Goal: Transaction & Acquisition: Purchase product/service

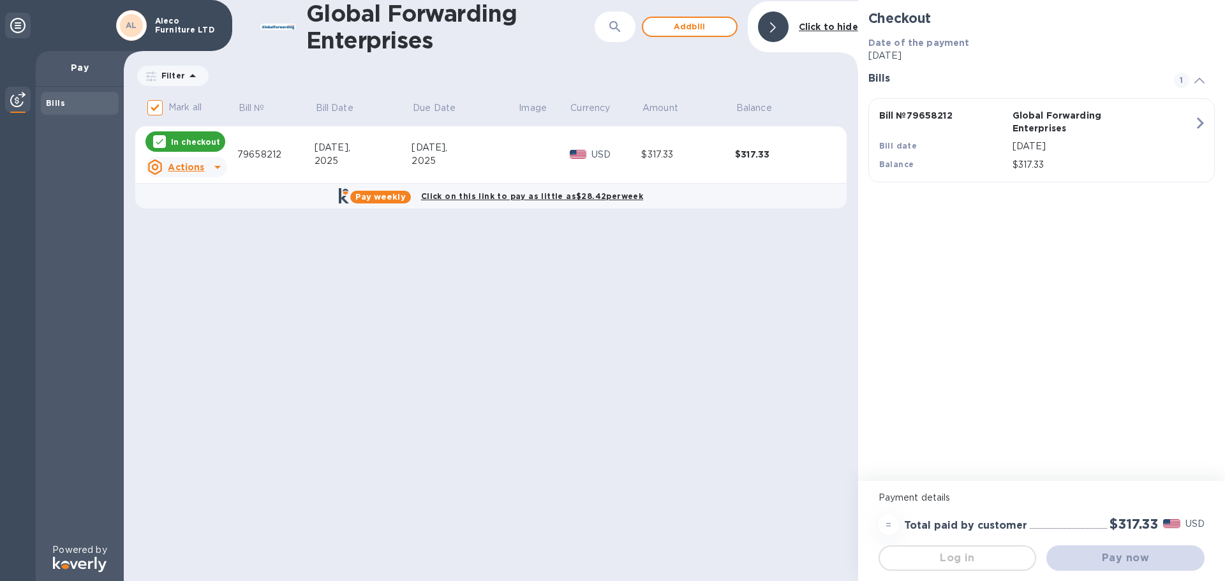
checkbox input "false"
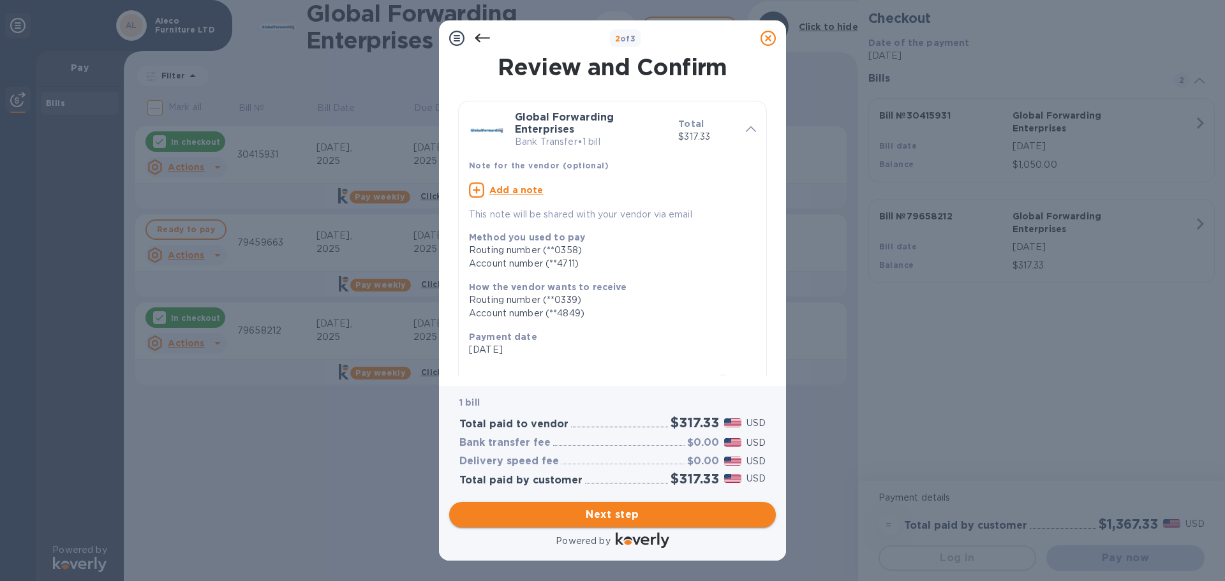
click at [630, 516] on span "Next step" at bounding box center [612, 514] width 306 height 15
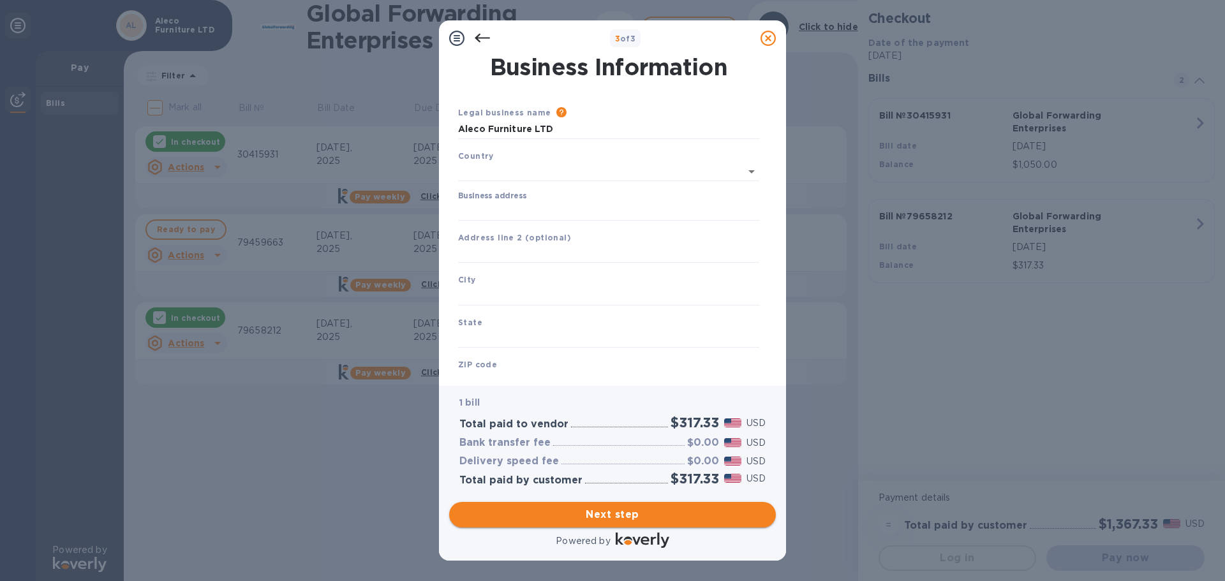
type input "United States"
click at [549, 211] on input "Business address" at bounding box center [608, 208] width 301 height 19
type input "214 5TH ST"
click at [553, 248] on input "text" at bounding box center [608, 251] width 301 height 19
click at [531, 295] on input "text" at bounding box center [608, 293] width 301 height 19
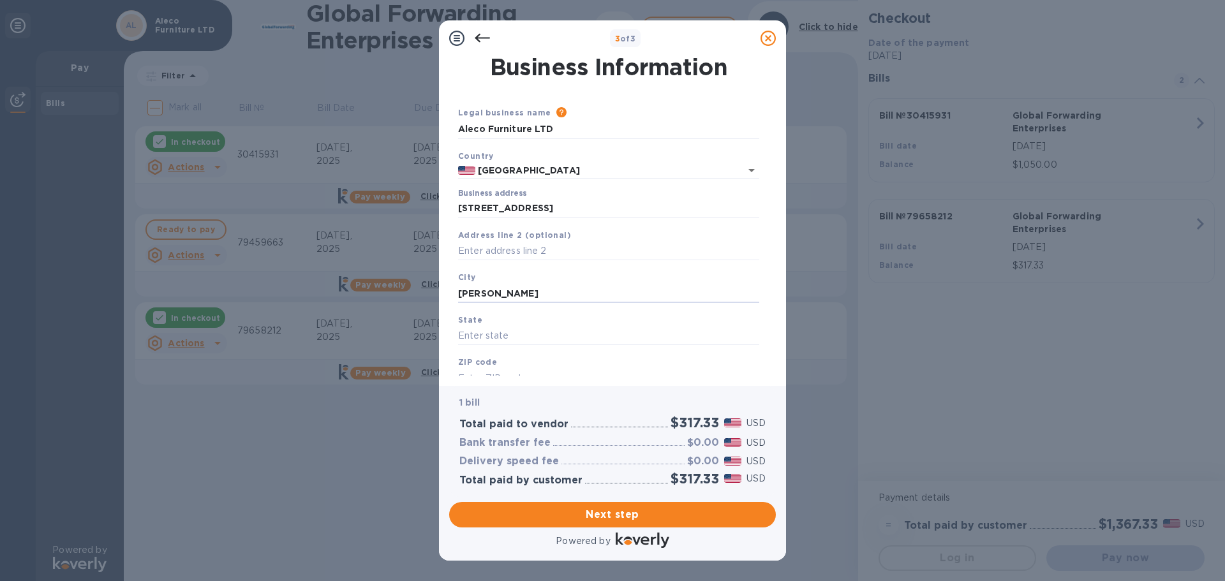
type input "Taft"
type input "CA"
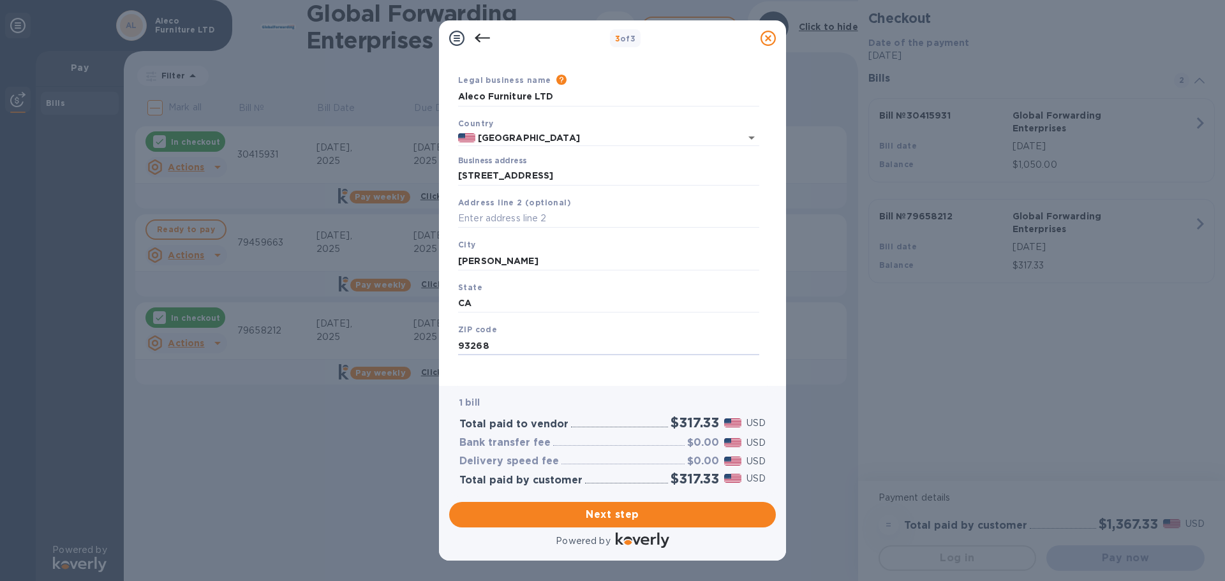
scroll to position [43, 0]
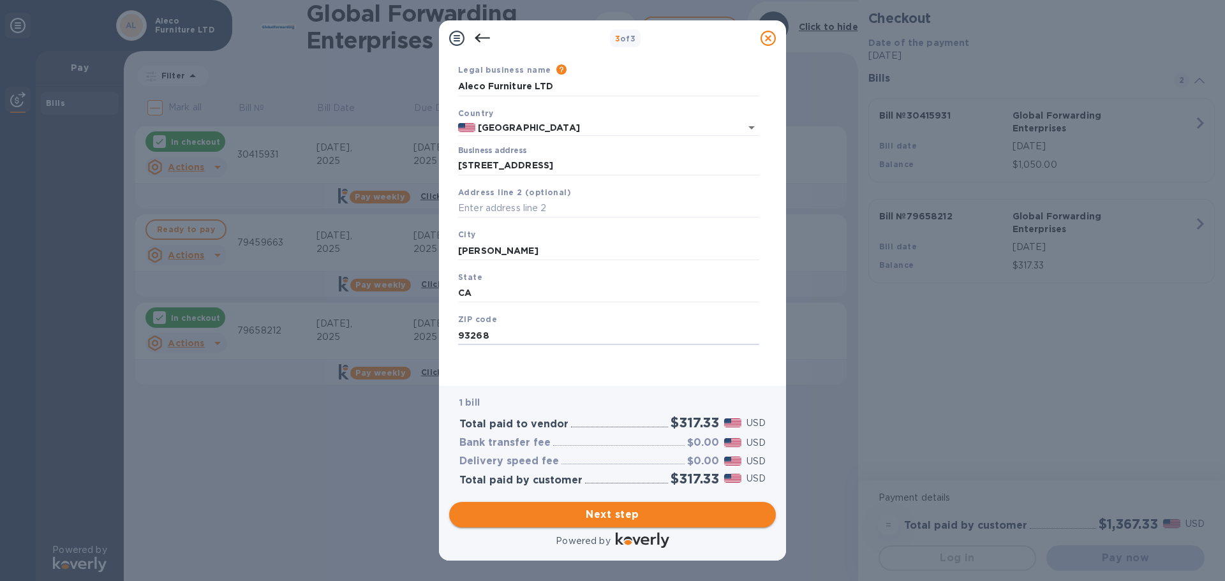
type input "93268"
click at [610, 517] on span "Next step" at bounding box center [612, 514] width 306 height 15
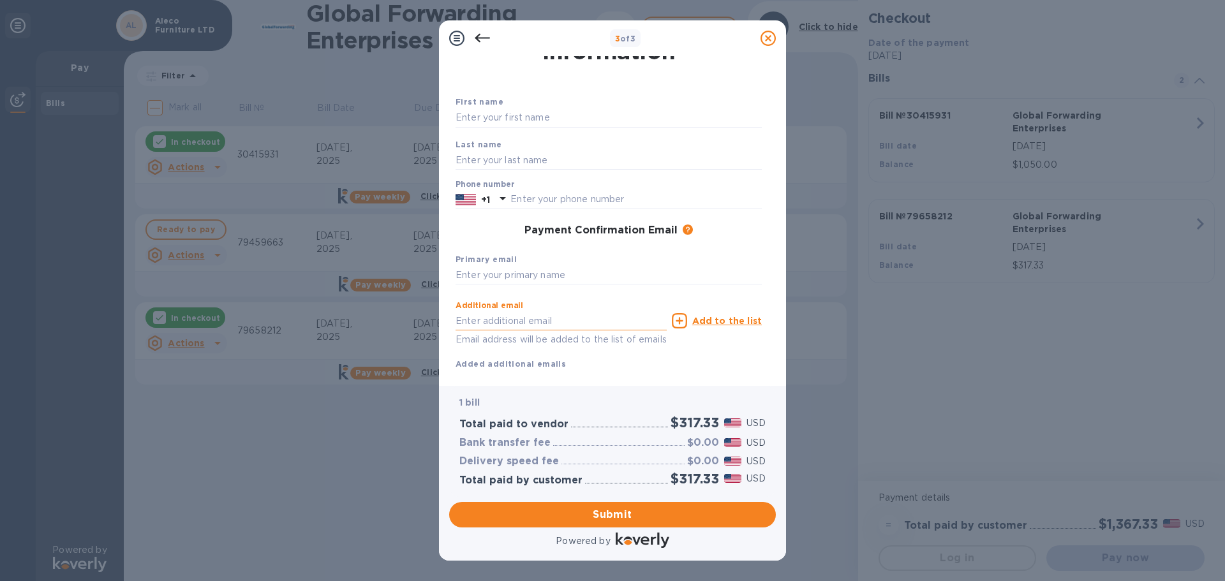
click at [550, 323] on input "text" at bounding box center [561, 320] width 211 height 19
click at [743, 345] on div "Additional email myseatss@gamil.com Email address will be added to the list of …" at bounding box center [608, 320] width 311 height 57
click at [517, 319] on input "myseatss@gamil.com" at bounding box center [561, 320] width 211 height 19
type input "myseatss@gmail.com"
click at [574, 125] on input "text" at bounding box center [609, 117] width 306 height 19
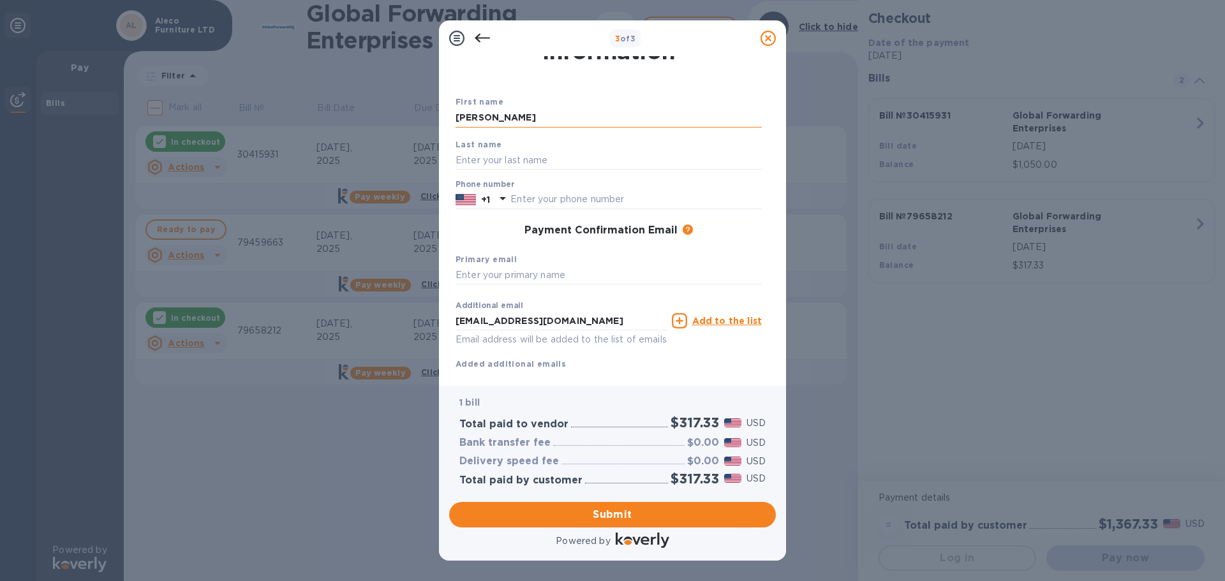
type input "Armando"
type input "Melendez"
click at [656, 201] on input "text" at bounding box center [635, 199] width 251 height 19
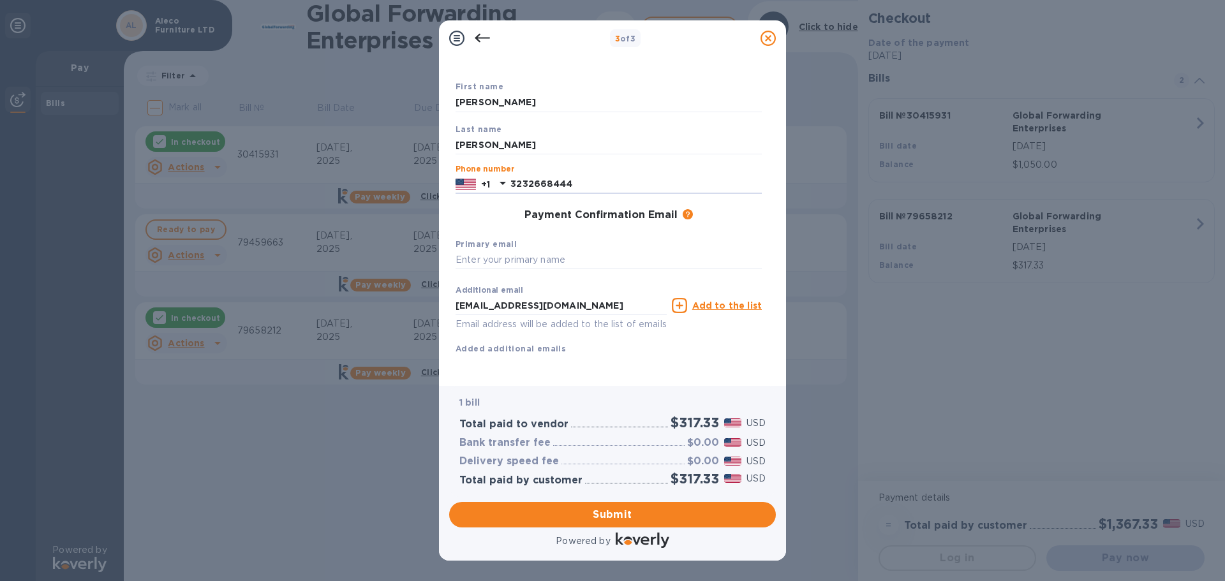
scroll to position [73, 0]
type input "3232668444"
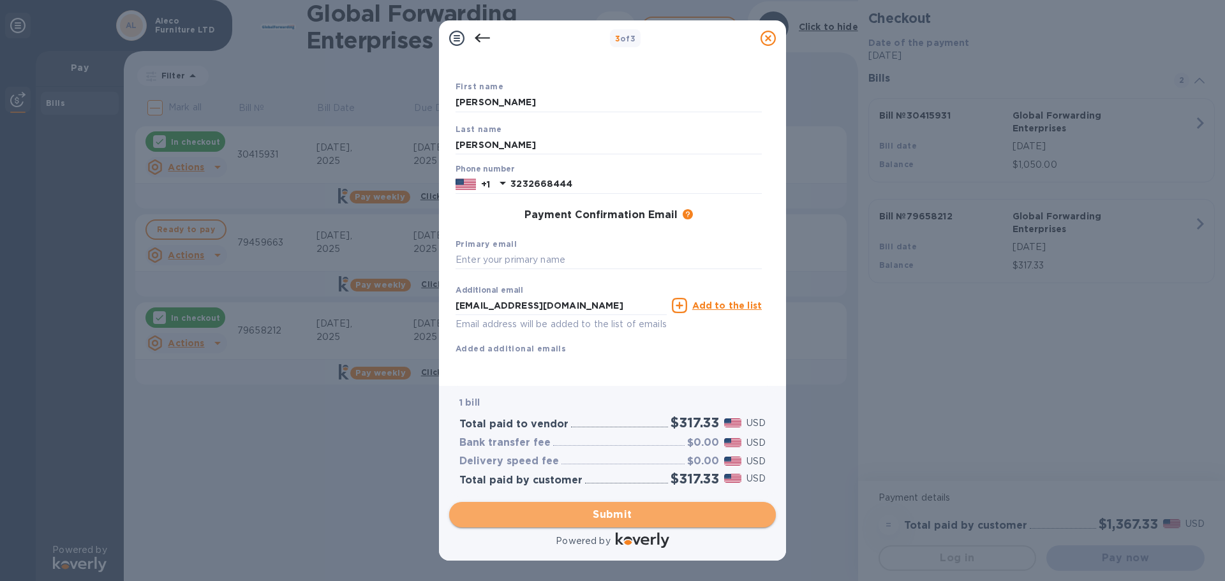
click at [602, 510] on span "Submit" at bounding box center [612, 514] width 306 height 15
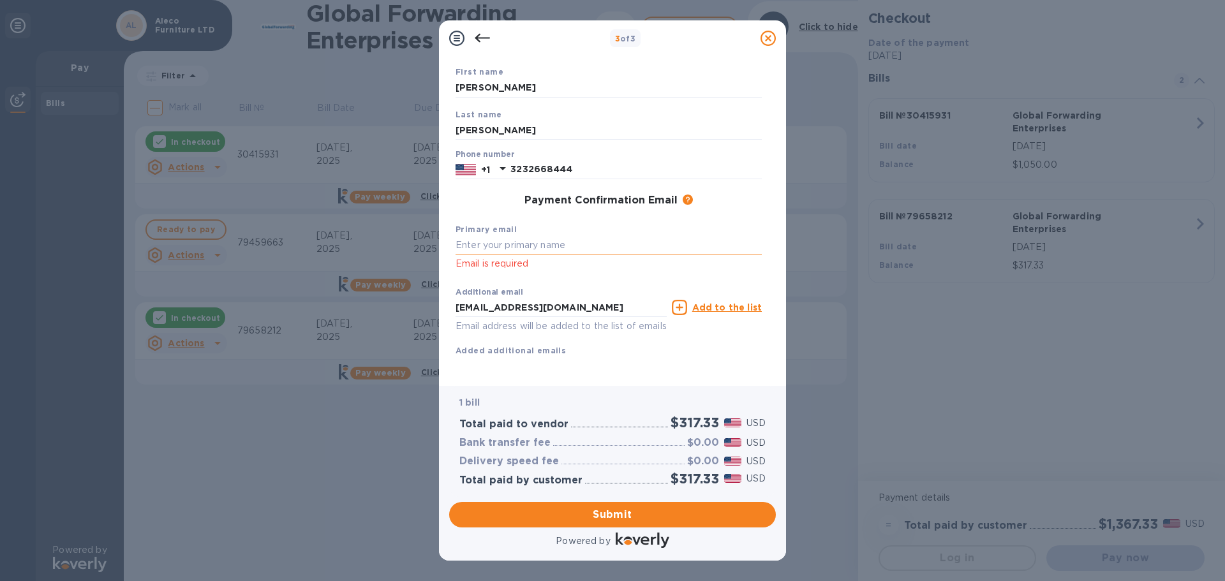
click at [575, 250] on input "text" at bounding box center [609, 245] width 306 height 19
click at [630, 515] on span "Submit" at bounding box center [612, 514] width 306 height 15
click at [557, 248] on input "myseatss@gmail.com" at bounding box center [609, 245] width 306 height 19
drag, startPoint x: 564, startPoint y: 247, endPoint x: 433, endPoint y: 242, distance: 131.5
click at [433, 242] on div "3 of 3 Payment Contact Information First name Armando Last name Melendez Phone …" at bounding box center [612, 290] width 1225 height 581
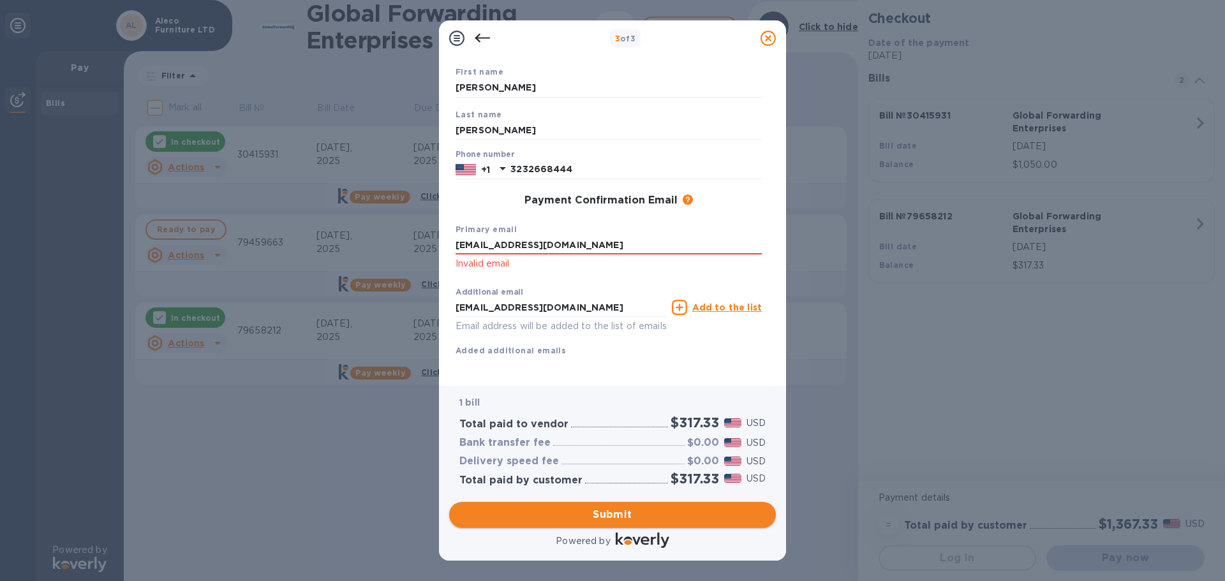
type input "myseatss@gmail.com"
click at [603, 516] on span "Submit" at bounding box center [612, 514] width 306 height 15
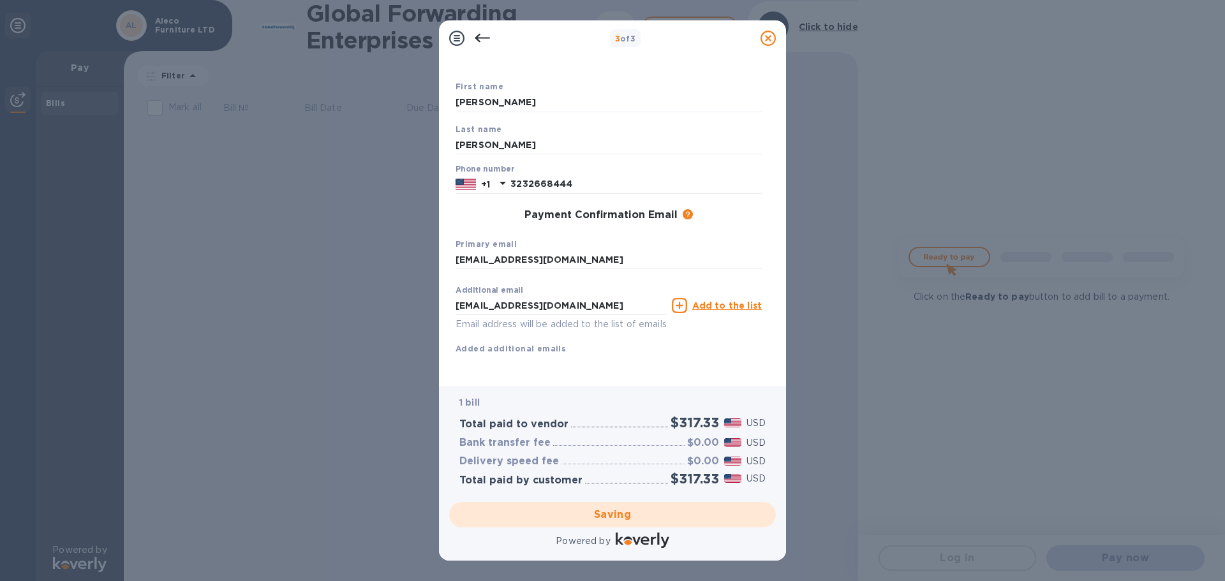
scroll to position [0, 0]
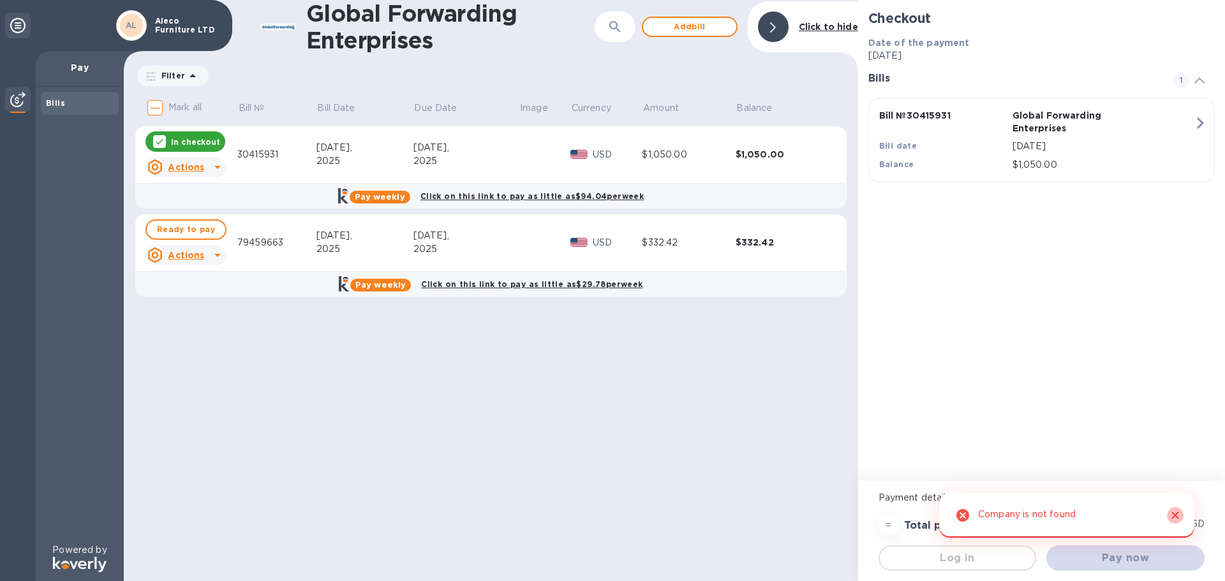
click at [1175, 516] on icon "Close" at bounding box center [1175, 516] width 8 height 8
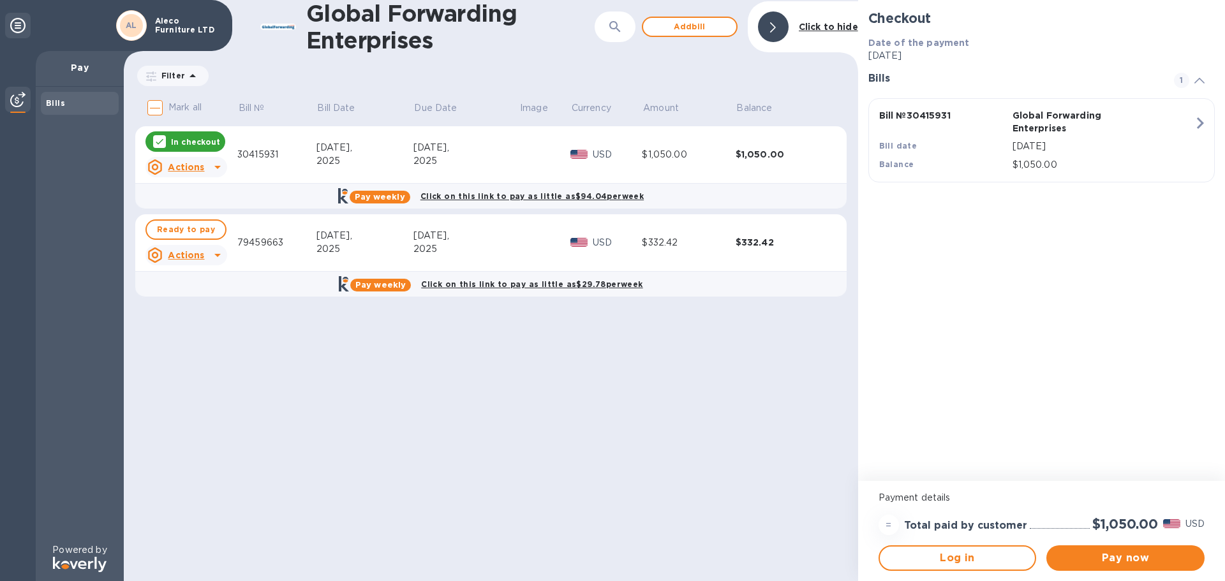
click at [15, 26] on icon at bounding box center [17, 25] width 15 height 15
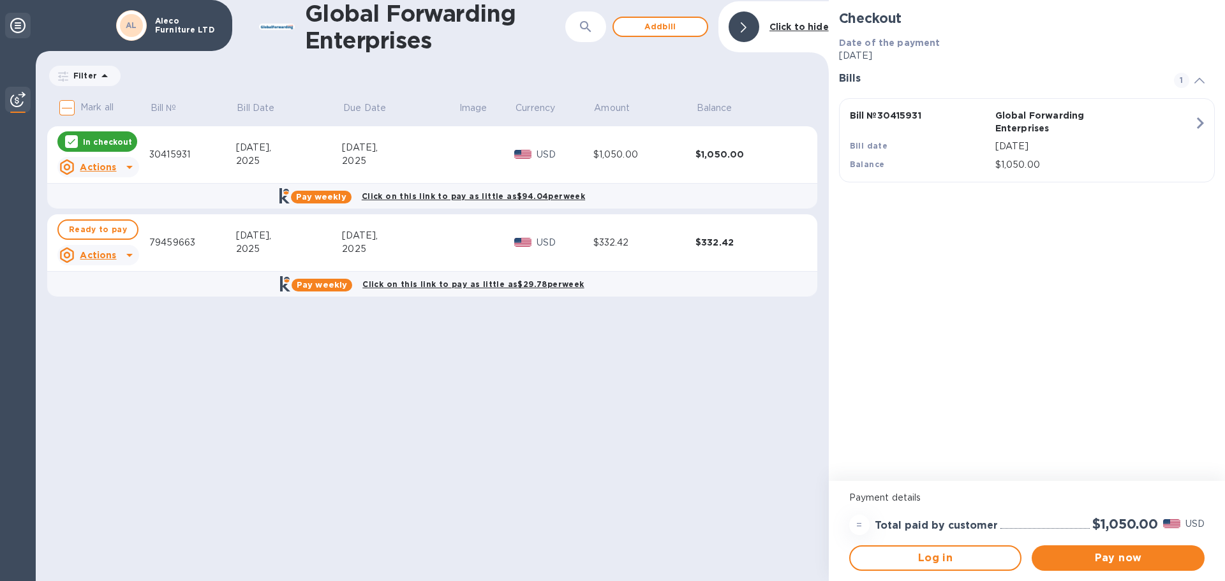
click at [15, 26] on icon at bounding box center [17, 25] width 15 height 15
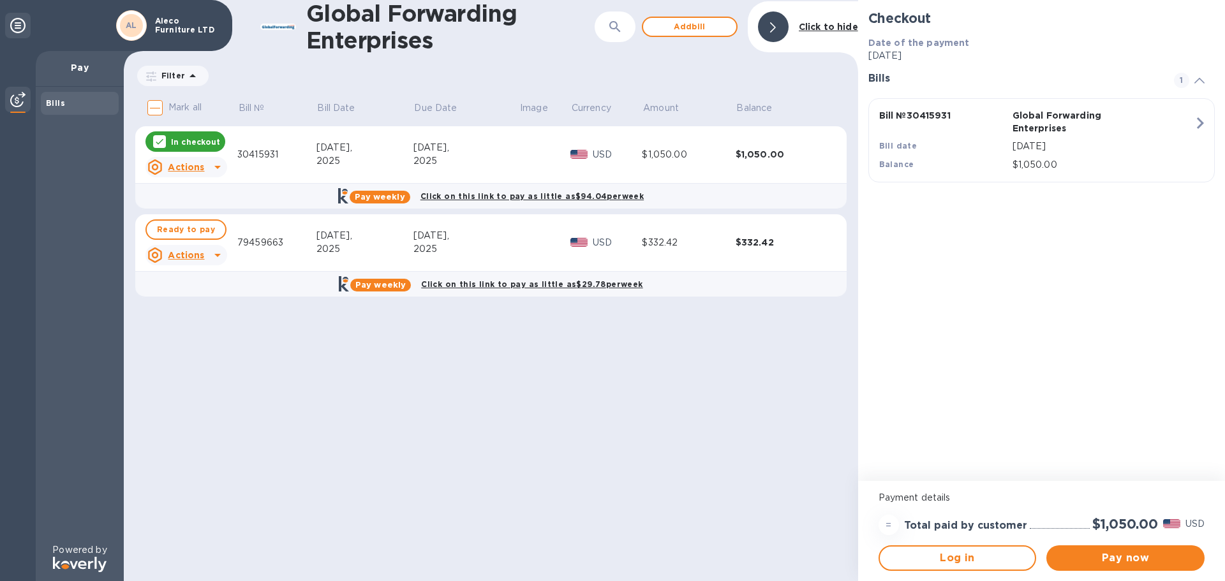
click at [15, 26] on icon at bounding box center [17, 25] width 15 height 15
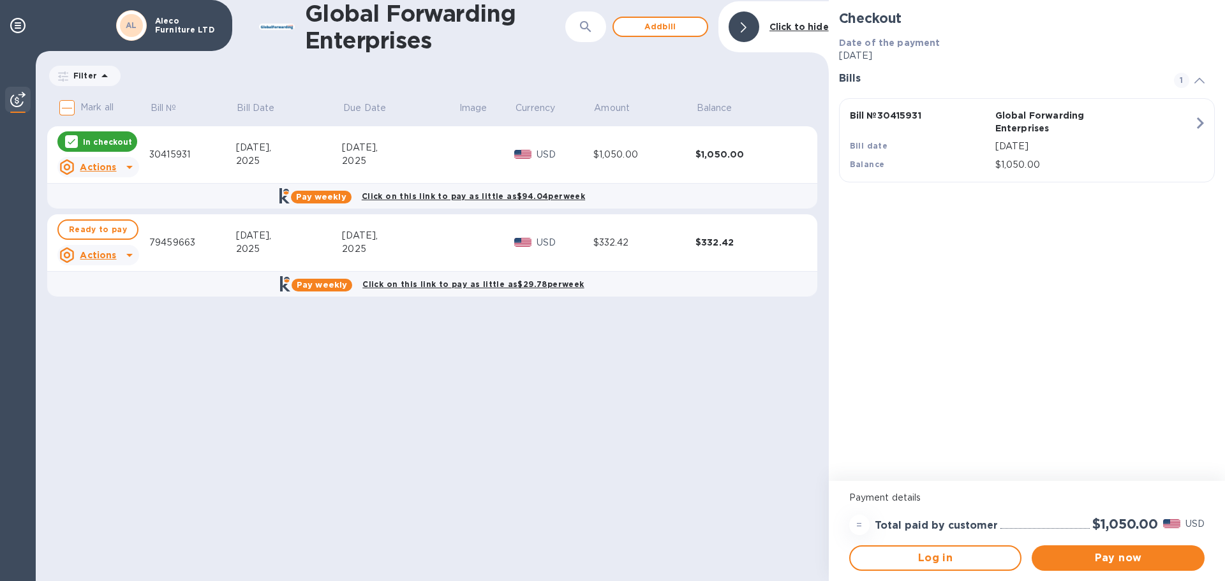
click at [133, 34] on div "AL" at bounding box center [131, 25] width 23 height 23
click at [158, 24] on p "Aleco Furniture LTD" at bounding box center [187, 26] width 64 height 18
